Goal: Navigation & Orientation: Find specific page/section

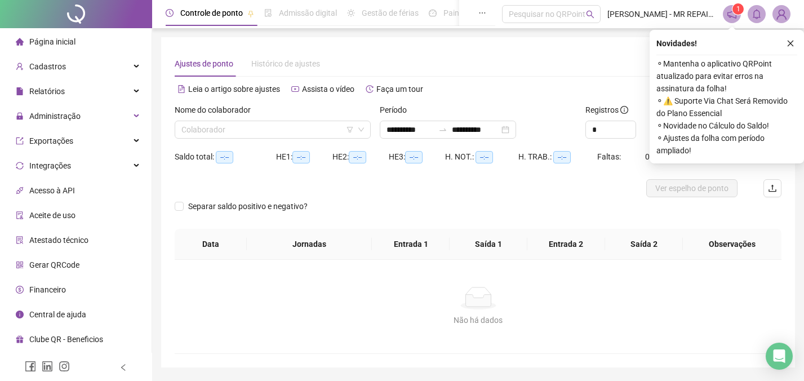
click at [92, 46] on li "Página inicial" at bounding box center [75, 41] width 147 height 23
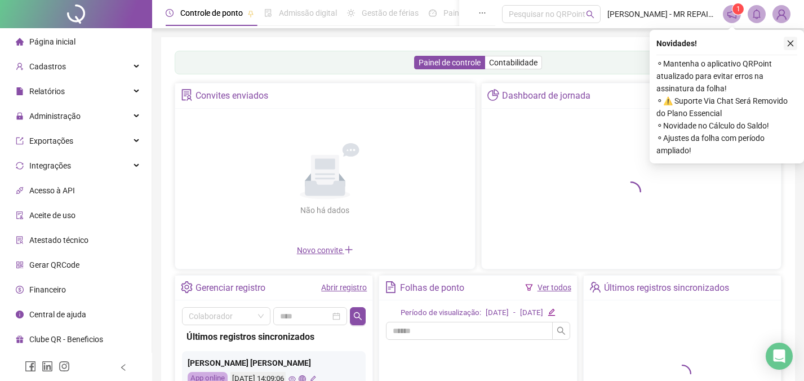
click at [790, 42] on icon "close" at bounding box center [790, 43] width 8 height 8
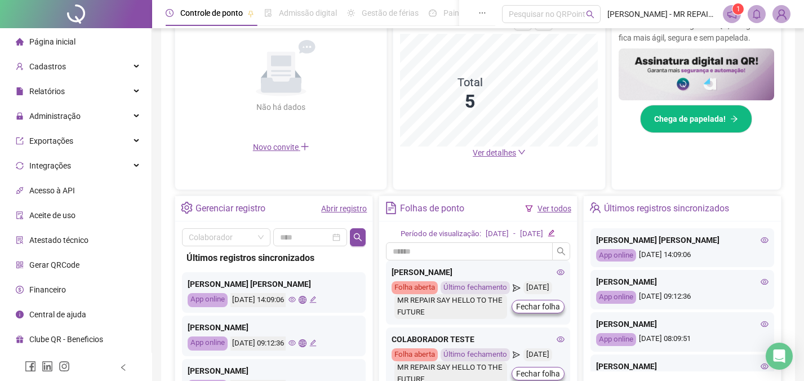
scroll to position [270, 0]
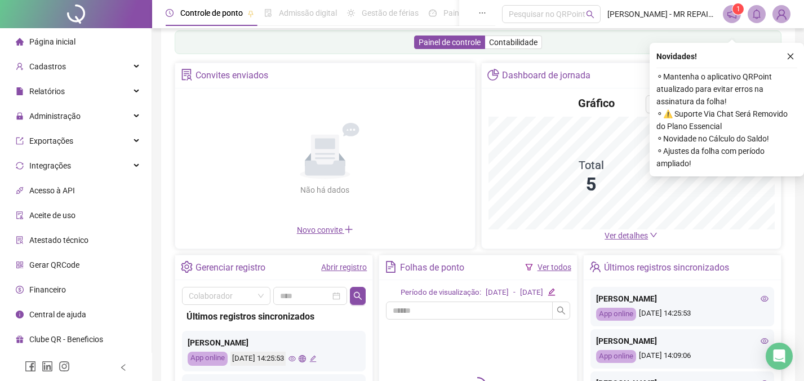
scroll to position [39, 0]
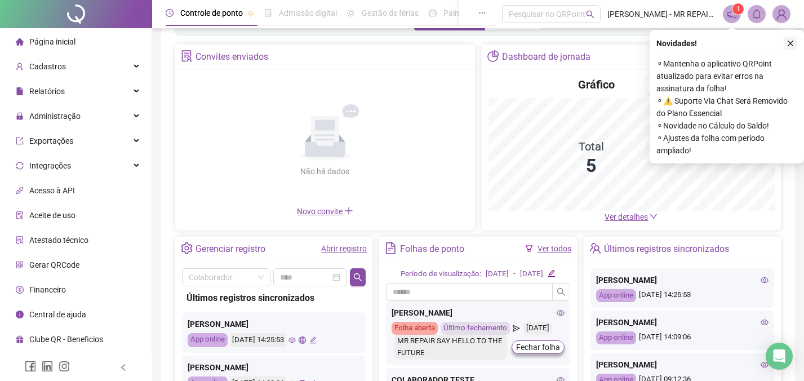
click at [787, 44] on div "Painel de controle Contabilidade Convites enviados Não há dados Não há dados No…" at bounding box center [478, 226] width 634 height 457
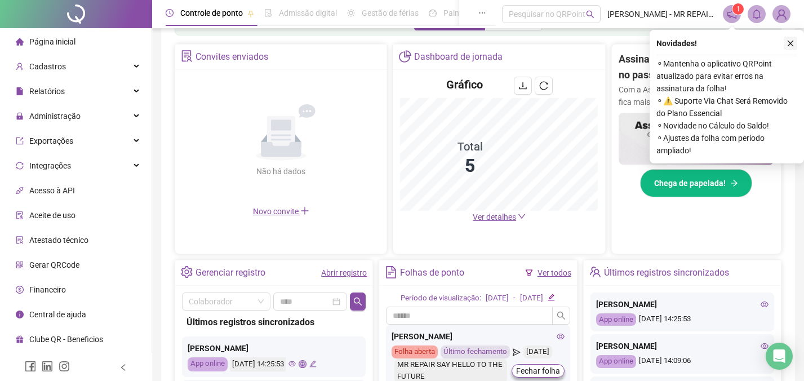
click at [789, 44] on icon "close" at bounding box center [790, 43] width 8 height 8
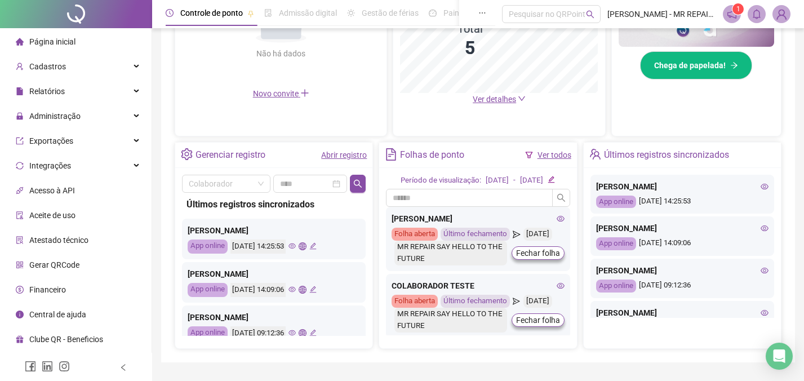
scroll to position [364, 0]
